Goal: Book appointment/travel/reservation

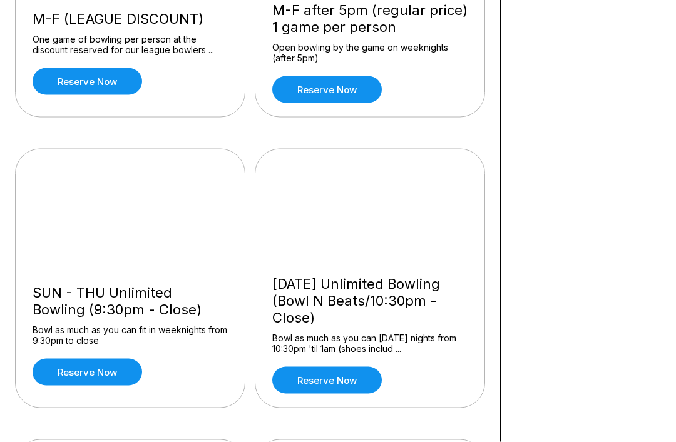
scroll to position [543, 0]
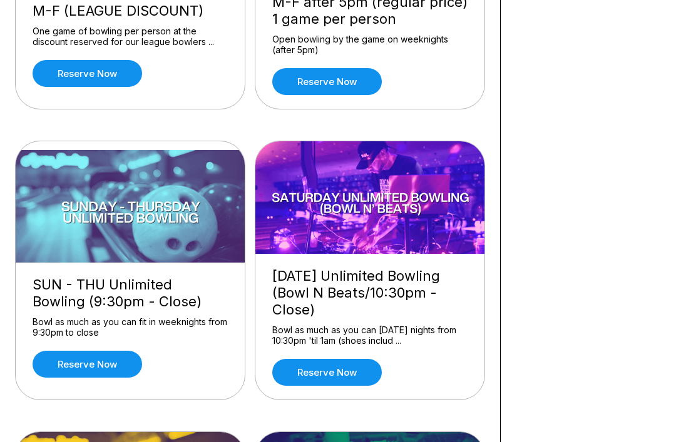
click at [337, 374] on link "Reserve now" at bounding box center [327, 372] width 110 height 27
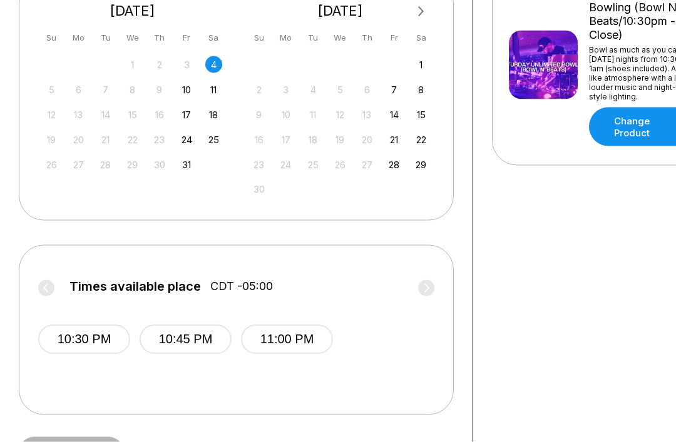
scroll to position [308, 0]
click at [431, 290] on label "Times available place CDT -05:00" at bounding box center [236, 290] width 396 height 20
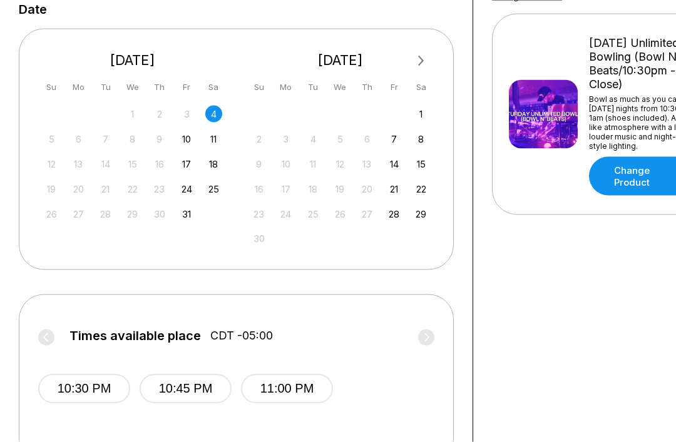
scroll to position [272, 0]
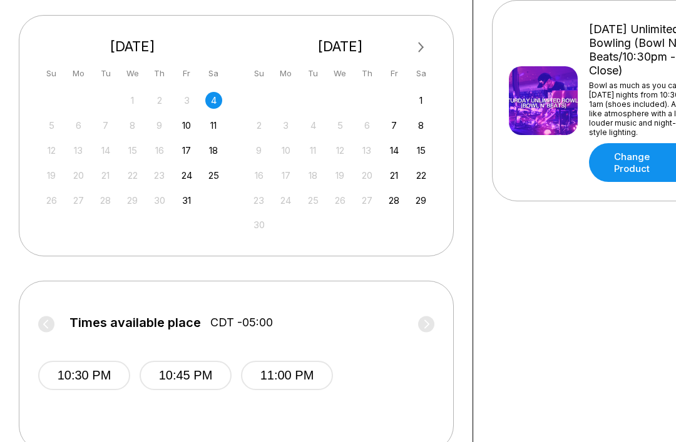
click at [200, 125] on div "5 6 7 8 9 10 11" at bounding box center [132, 124] width 183 height 19
click at [194, 128] on div "10" at bounding box center [186, 125] width 17 height 17
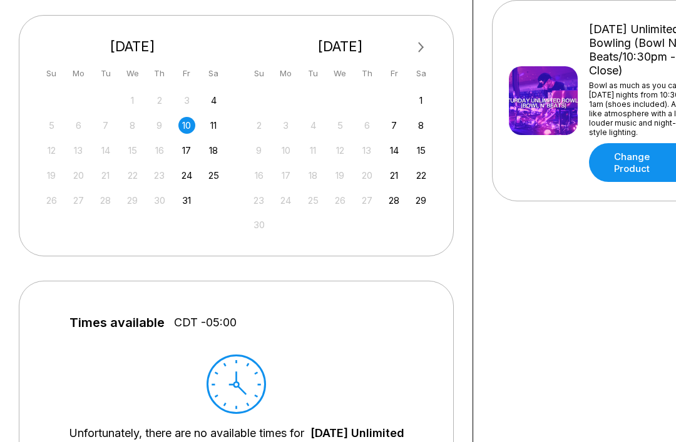
click at [192, 154] on div "17" at bounding box center [186, 150] width 17 height 17
click at [220, 151] on div "18" at bounding box center [213, 150] width 17 height 17
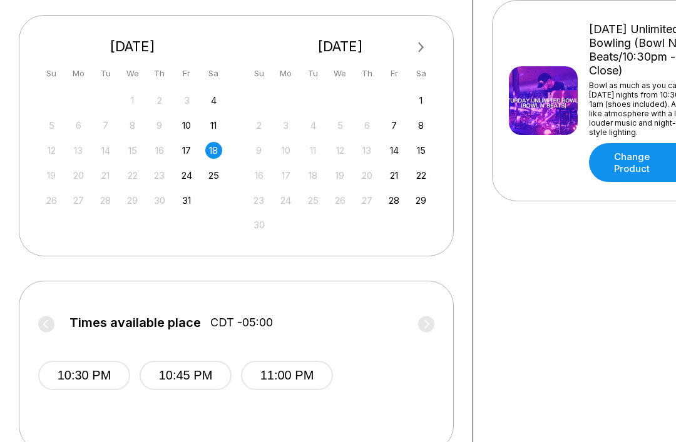
click at [222, 101] on div "4" at bounding box center [213, 100] width 17 height 17
click at [484, 342] on div "Your bowling location 4.8 Bogart's Entertainment Center +19524321515 info@bogar…" at bounding box center [607, 154] width 268 height 737
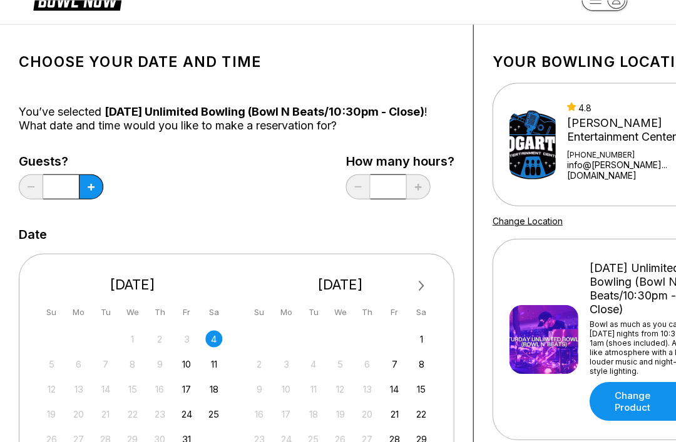
scroll to position [0, 0]
